Goal: Task Accomplishment & Management: Use online tool/utility

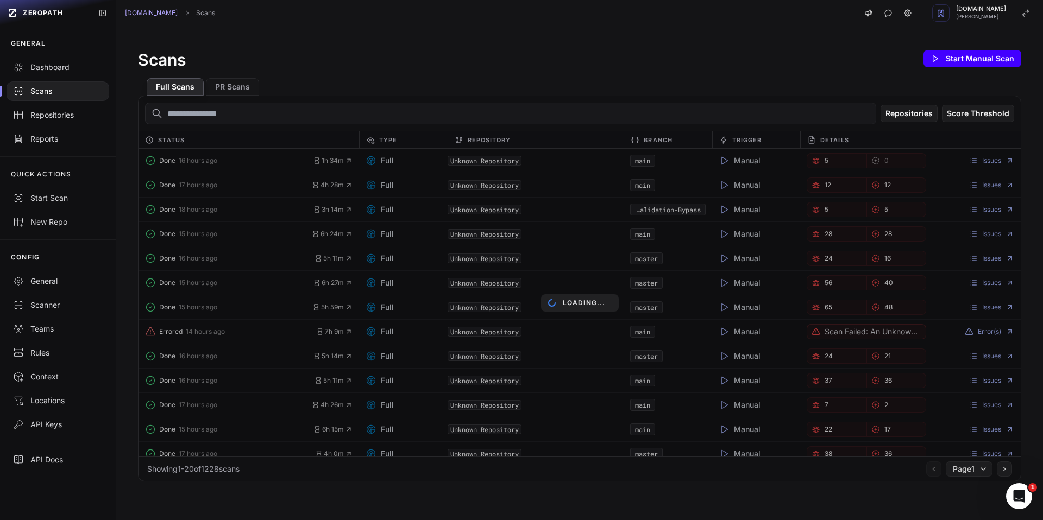
click at [966, 63] on button "Start Manual Scan" at bounding box center [972, 58] width 98 height 17
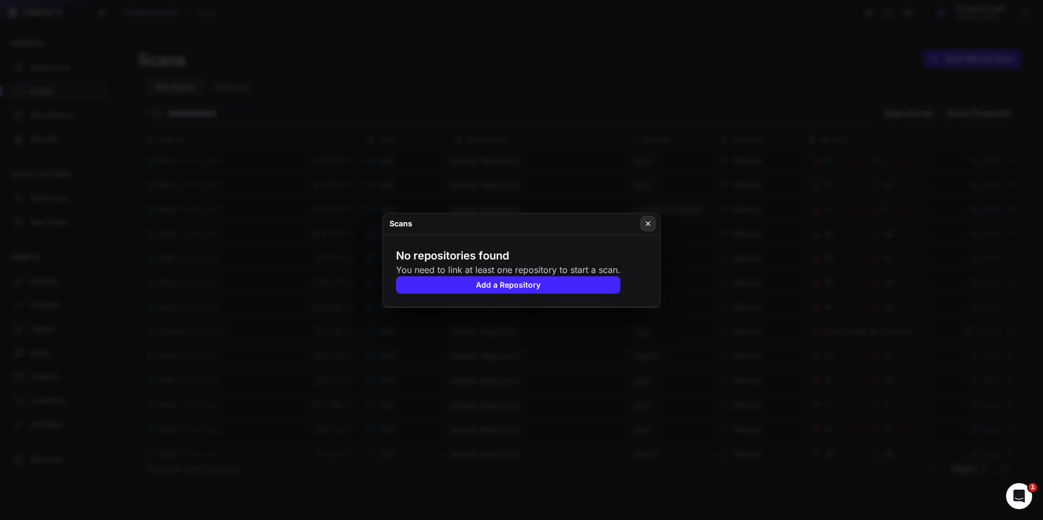
click at [646, 228] on icon at bounding box center [648, 223] width 8 height 9
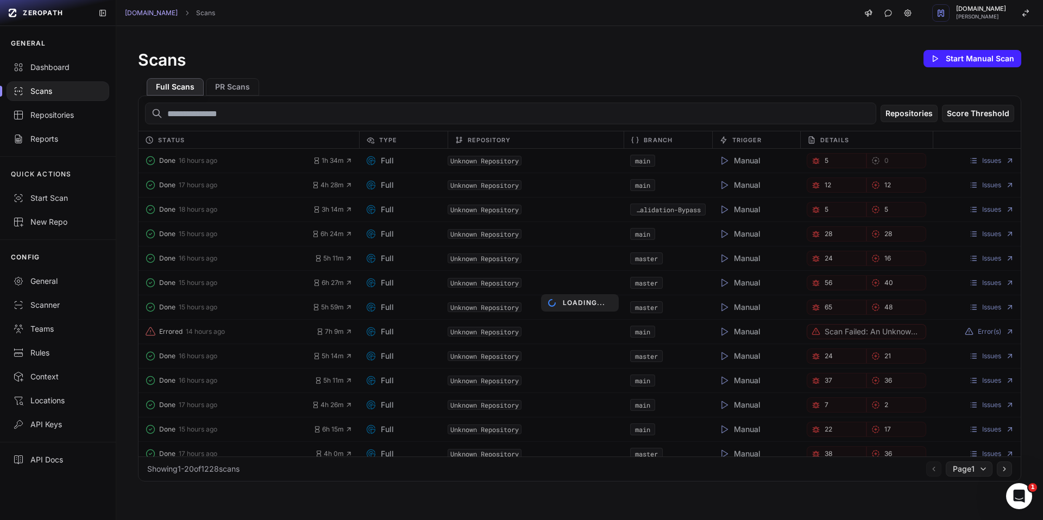
click at [227, 117] on input "text" at bounding box center [510, 114] width 731 height 22
drag, startPoint x: 196, startPoint y: 164, endPoint x: 186, endPoint y: 165, distance: 9.3
click at [196, 164] on div "Loading..." at bounding box center [580, 303] width 882 height 308
click at [642, 162] on div "Loading..." at bounding box center [580, 303] width 882 height 308
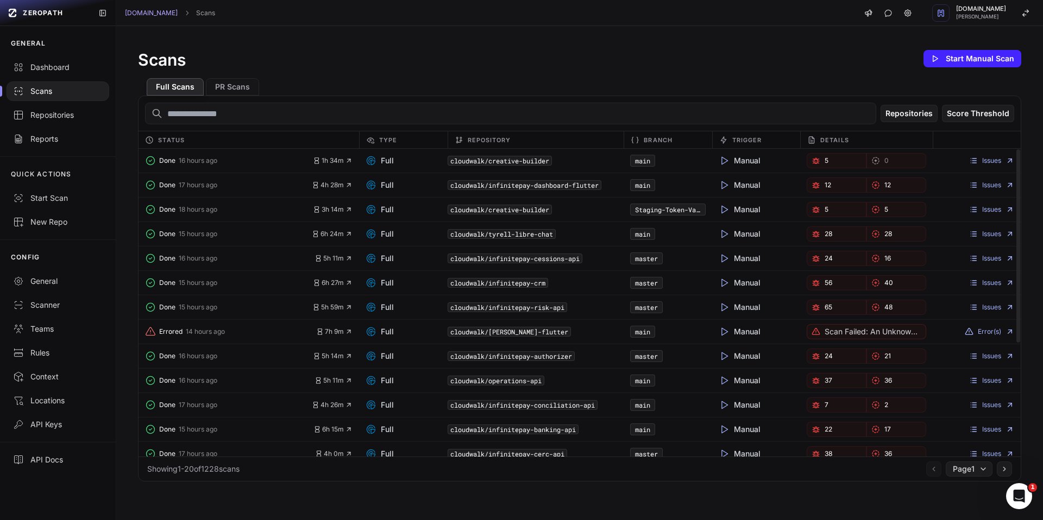
click at [479, 164] on code "cloudwalk/creative-builder" at bounding box center [500, 161] width 104 height 10
click at [945, 57] on button "Start Manual Scan" at bounding box center [972, 58] width 98 height 17
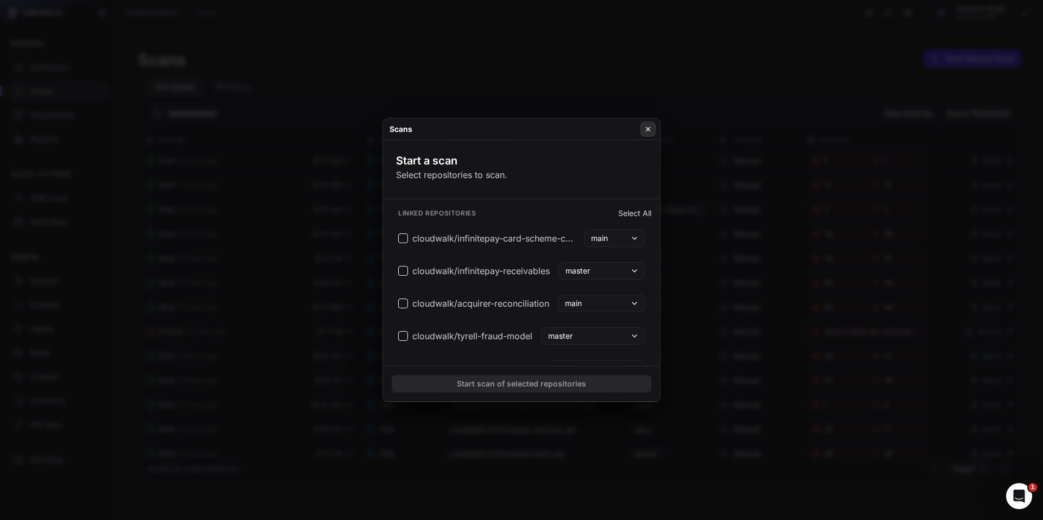
click at [649, 130] on icon at bounding box center [648, 129] width 8 height 9
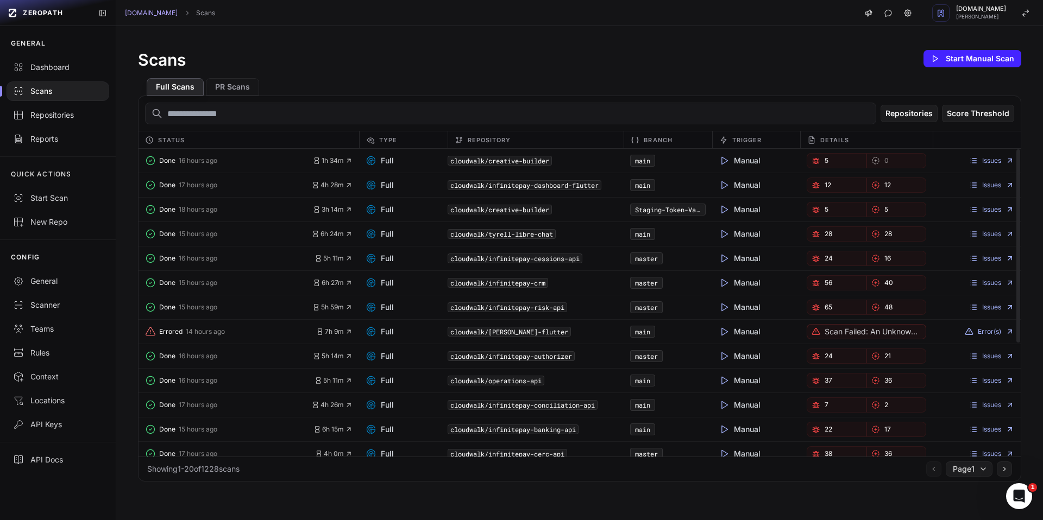
click at [508, 162] on code "cloudwalk/creative-builder" at bounding box center [500, 161] width 104 height 10
click at [189, 165] on button "Done 16 hours ago" at bounding box center [229, 160] width 168 height 15
click at [321, 161] on span "1h 34m" at bounding box center [333, 160] width 40 height 9
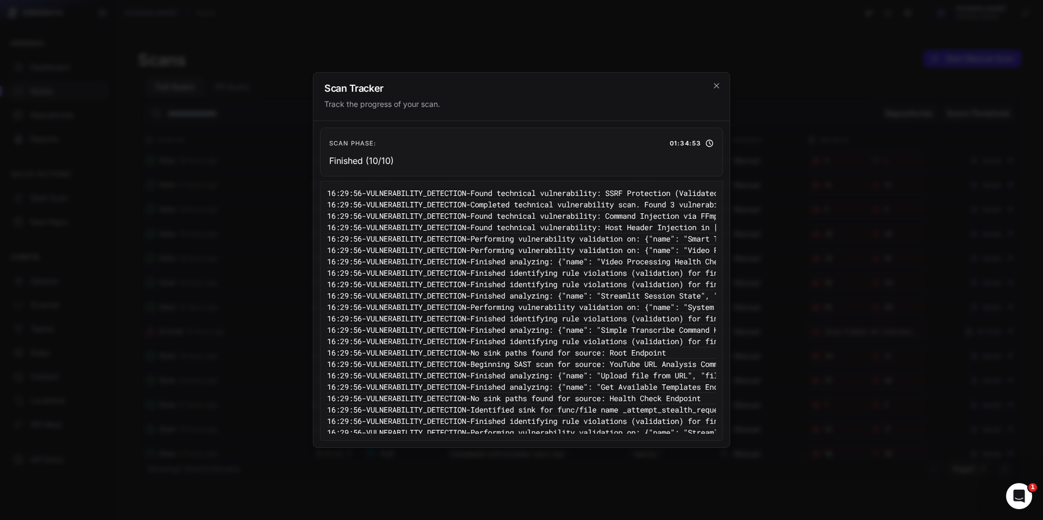
click at [721, 87] on div "Scan Tracker Track the progress of your scan." at bounding box center [521, 97] width 416 height 48
click at [722, 89] on div "Scan Tracker Track the progress of your scan." at bounding box center [521, 97] width 416 height 48
click at [720, 88] on icon "cross 2," at bounding box center [716, 85] width 9 height 9
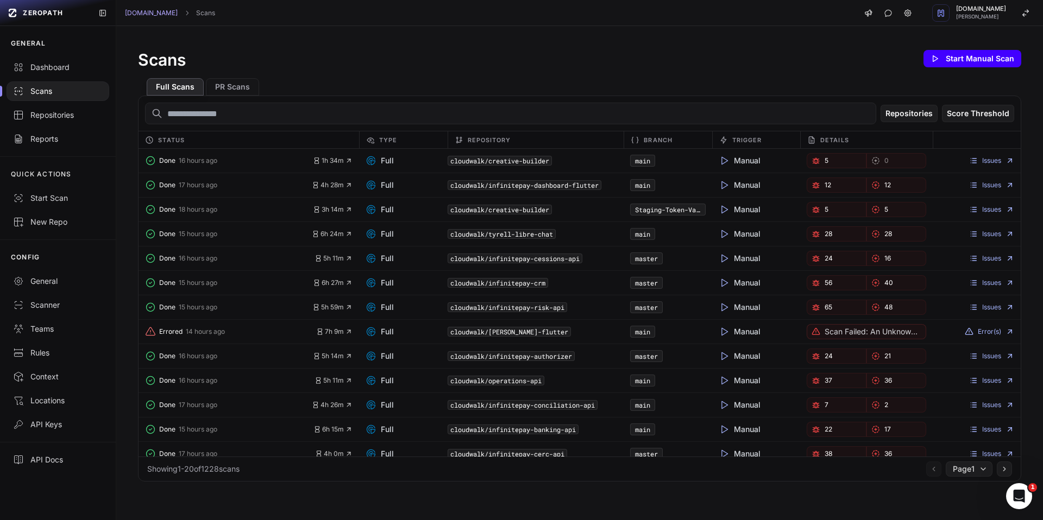
click at [951, 62] on button "Start Manual Scan" at bounding box center [972, 58] width 98 height 17
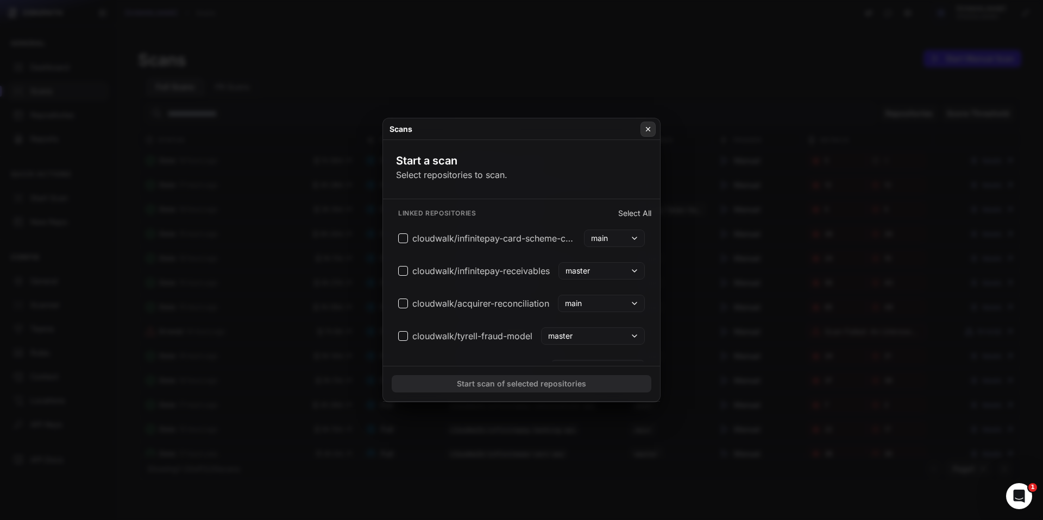
click at [646, 131] on icon at bounding box center [648, 129] width 4 height 4
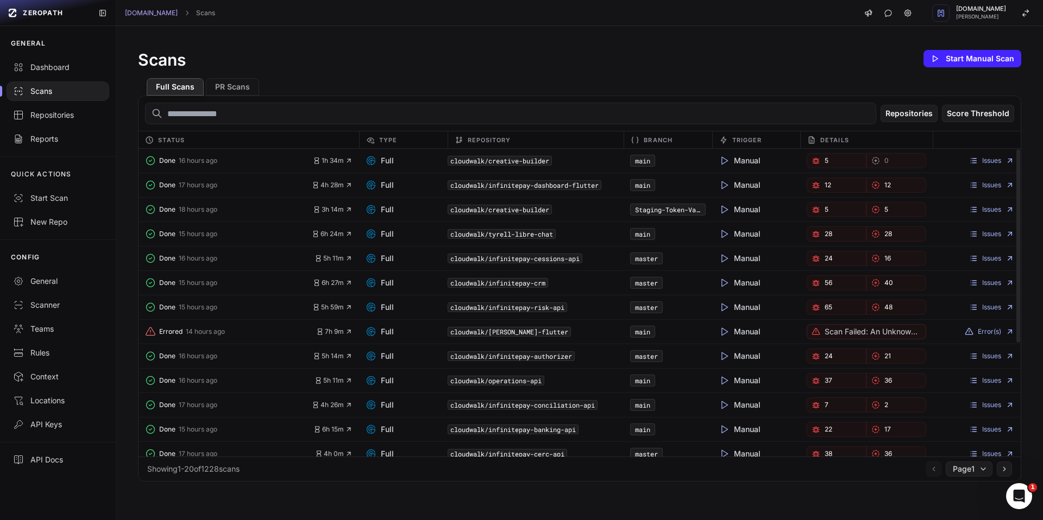
click at [535, 165] on code "cloudwalk/creative-builder" at bounding box center [500, 161] width 104 height 10
click at [543, 162] on code "cloudwalk/creative-builder" at bounding box center [500, 161] width 104 height 10
click at [544, 161] on code "cloudwalk/creative-builder" at bounding box center [500, 161] width 104 height 10
click at [720, 160] on icon at bounding box center [724, 160] width 11 height 11
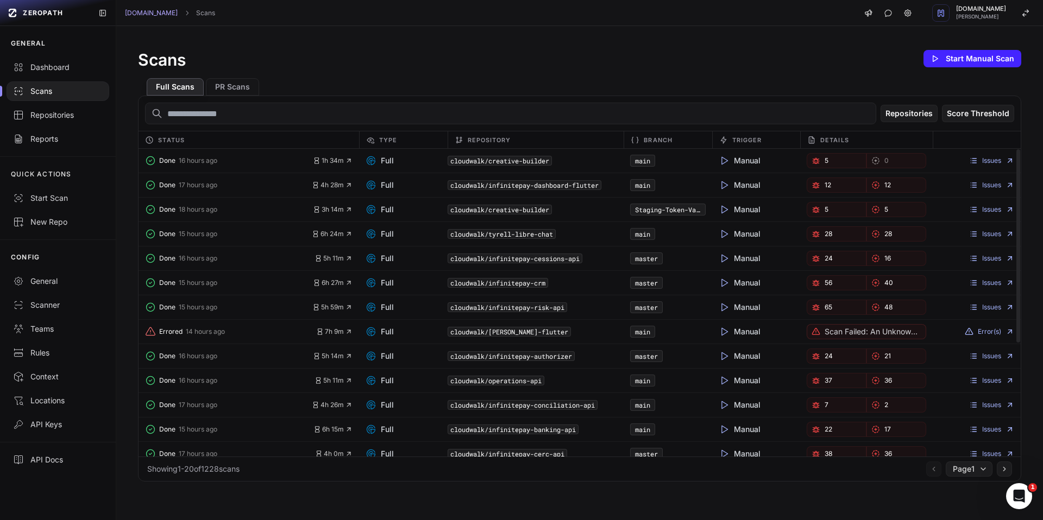
click at [979, 165] on div "Issues" at bounding box center [977, 160] width 88 height 15
click at [980, 164] on link "Issues" at bounding box center [991, 160] width 45 height 9
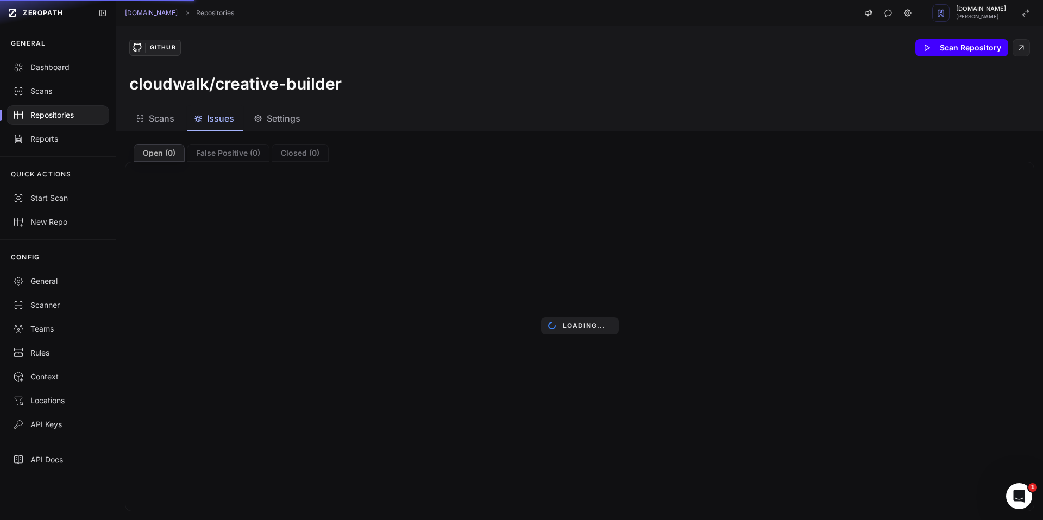
click at [956, 44] on button "Scan Repository" at bounding box center [961, 47] width 93 height 17
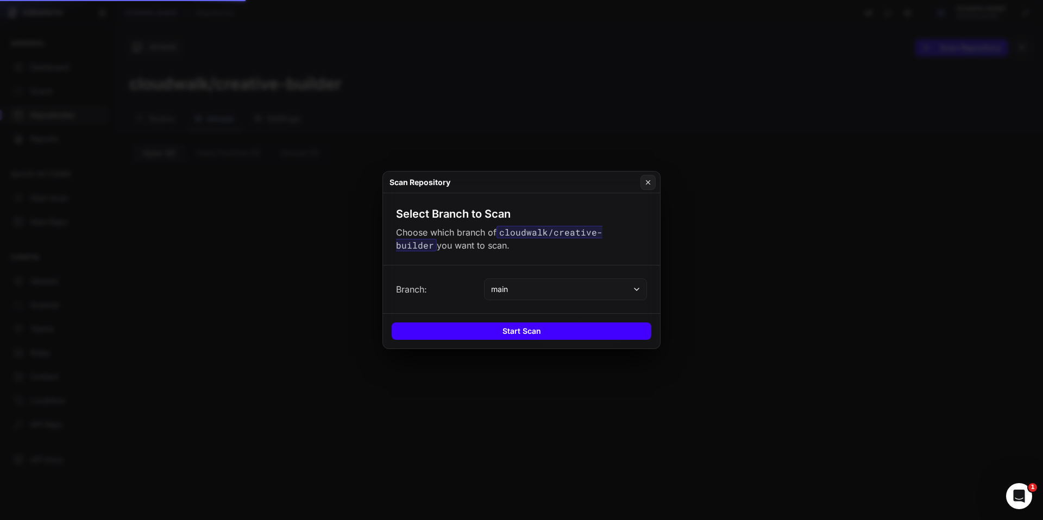
click at [538, 332] on button "Start Scan" at bounding box center [522, 331] width 260 height 17
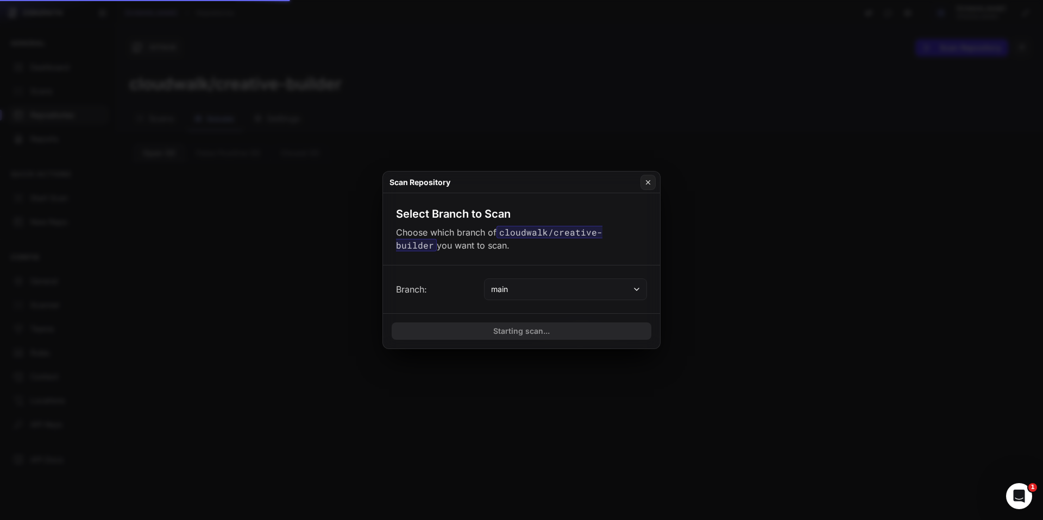
click at [649, 187] on button at bounding box center [647, 182] width 15 height 15
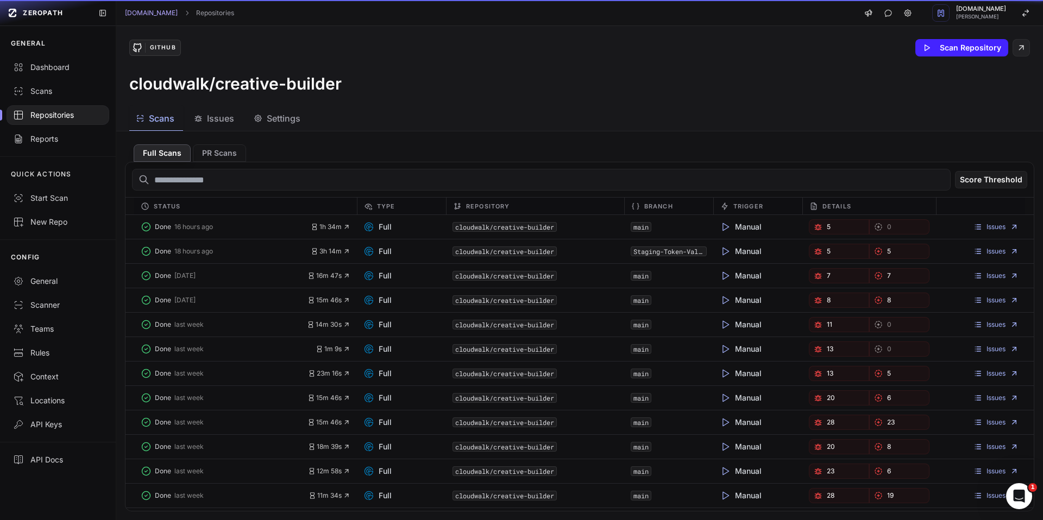
click at [155, 118] on span "Scans" at bounding box center [162, 118] width 26 height 13
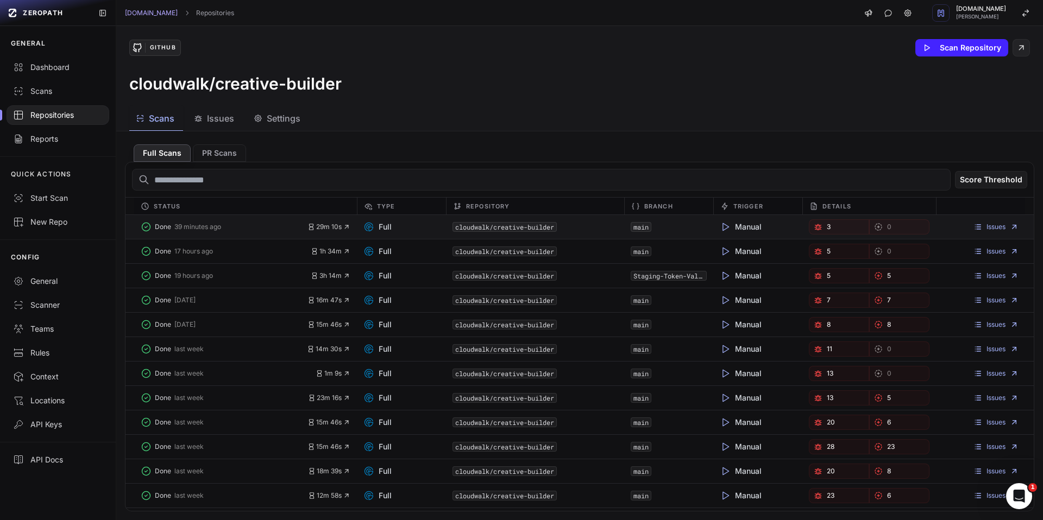
click at [474, 229] on code "cloudwalk/creative-builder" at bounding box center [504, 227] width 104 height 10
click at [819, 230] on link "3" at bounding box center [839, 226] width 60 height 15
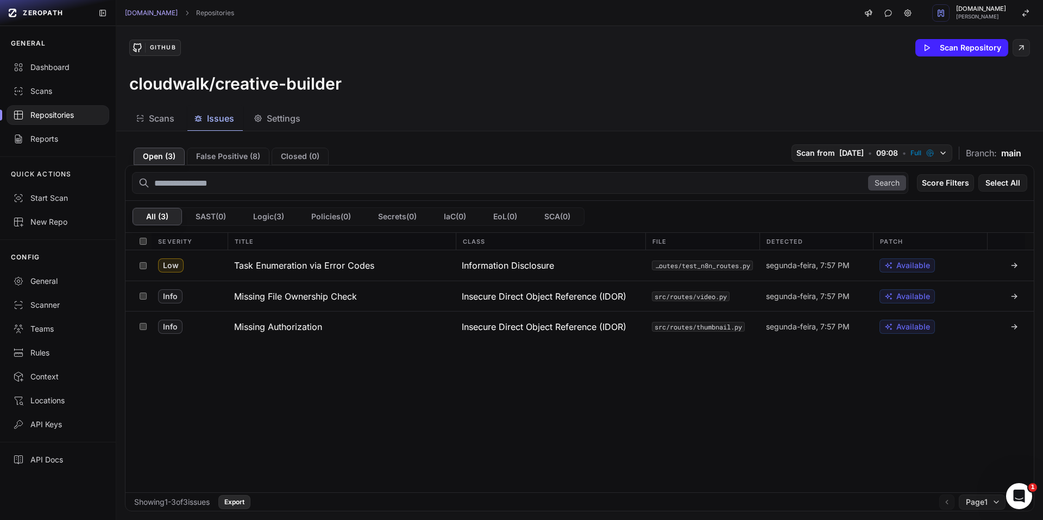
click at [250, 500] on button "Export" at bounding box center [234, 502] width 32 height 14
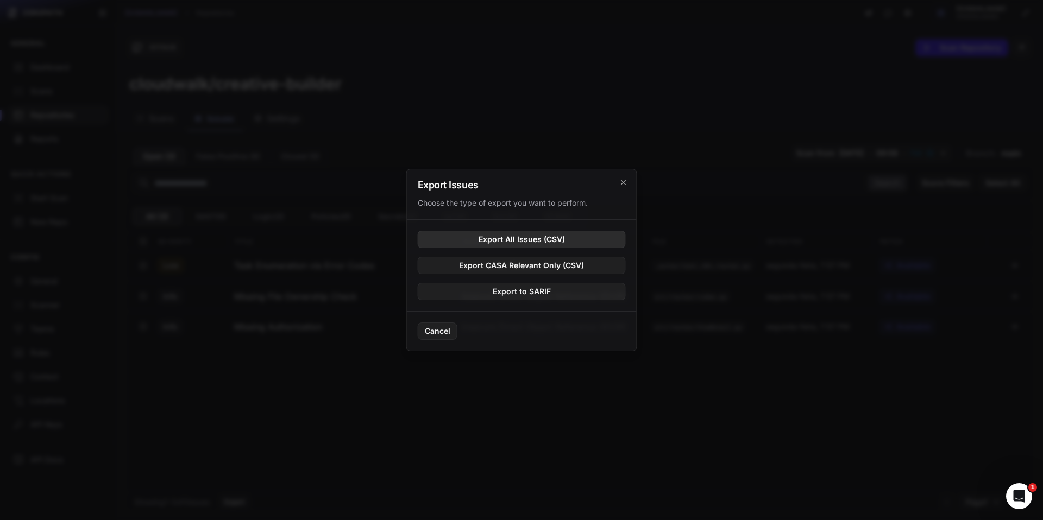
click at [521, 243] on button "Export All Issues (CSV)" at bounding box center [522, 239] width 208 height 17
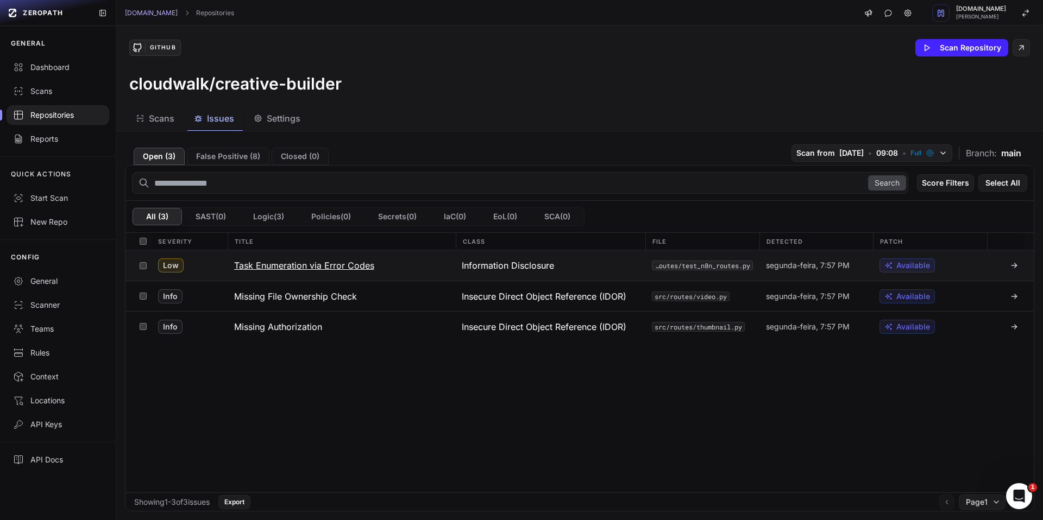
click at [337, 267] on h3 "Task Enumeration via Error Codes" at bounding box center [304, 265] width 140 height 13
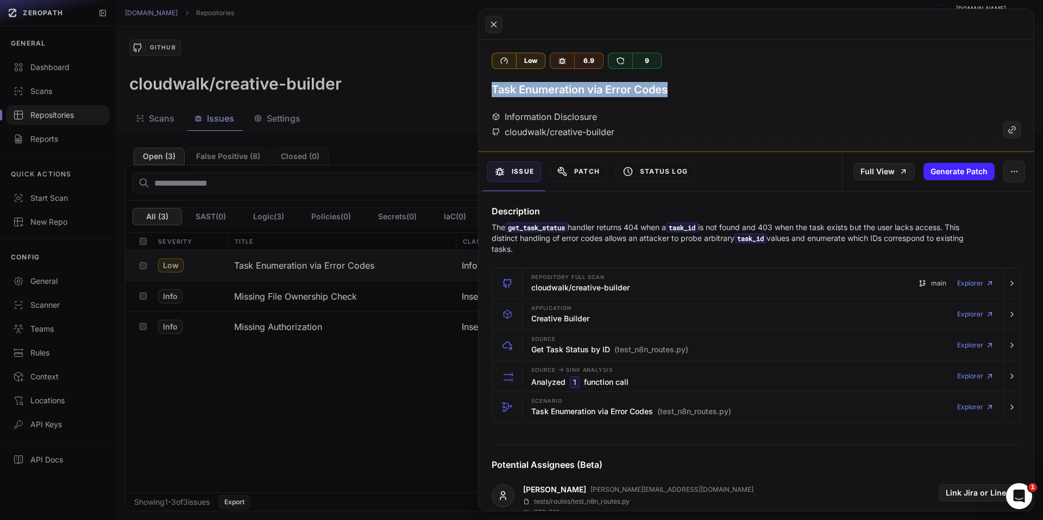
drag, startPoint x: 674, startPoint y: 92, endPoint x: 492, endPoint y: 91, distance: 181.4
click at [492, 91] on div "Task Enumeration via Error Codes" at bounding box center [756, 89] width 529 height 15
copy h3 "Task Enumeration via Error Codes"
